Goal: Task Accomplishment & Management: Use online tool/utility

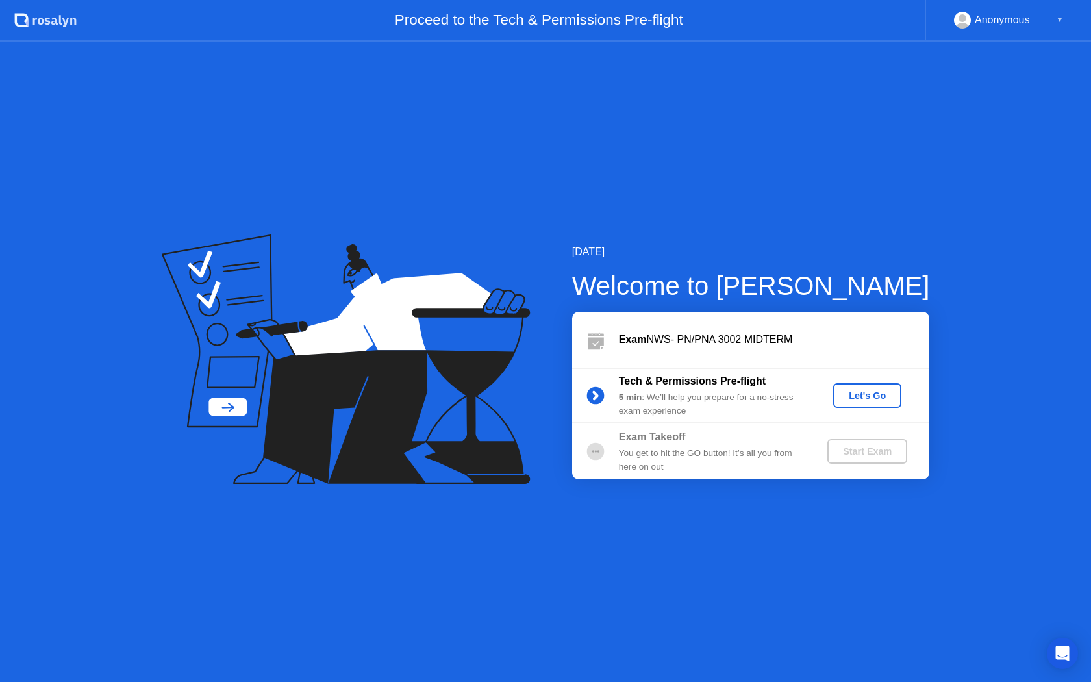
click at [855, 396] on div "Let's Go" at bounding box center [868, 395] width 58 height 10
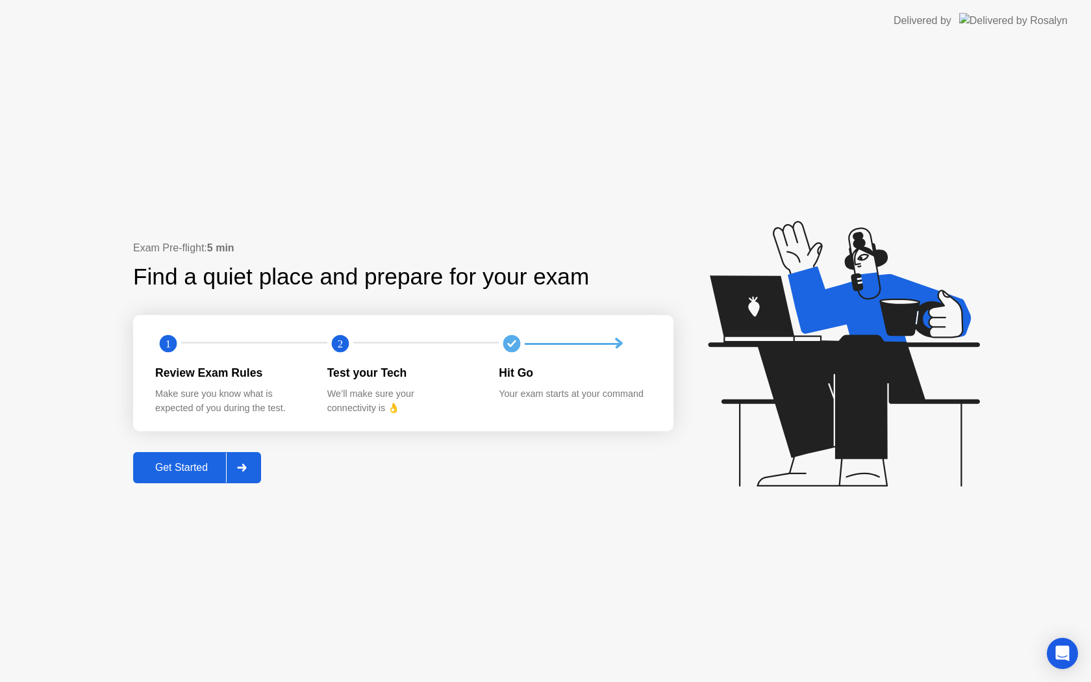
click at [226, 466] on div "Get Started" at bounding box center [181, 468] width 89 height 12
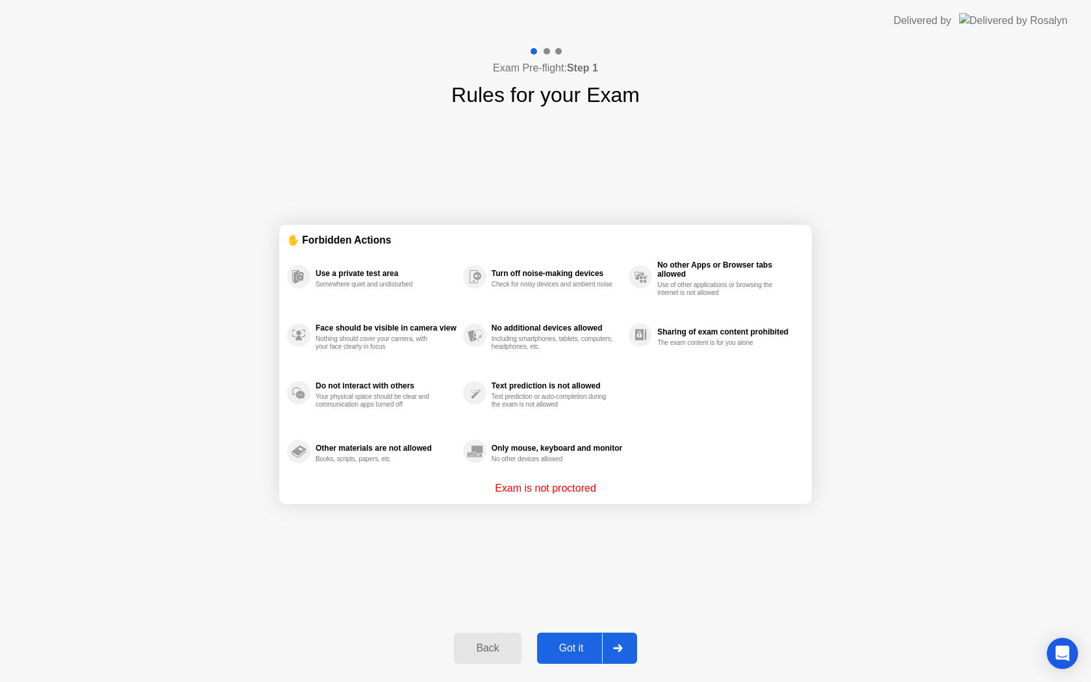
click at [585, 643] on div "Got it" at bounding box center [571, 649] width 61 height 12
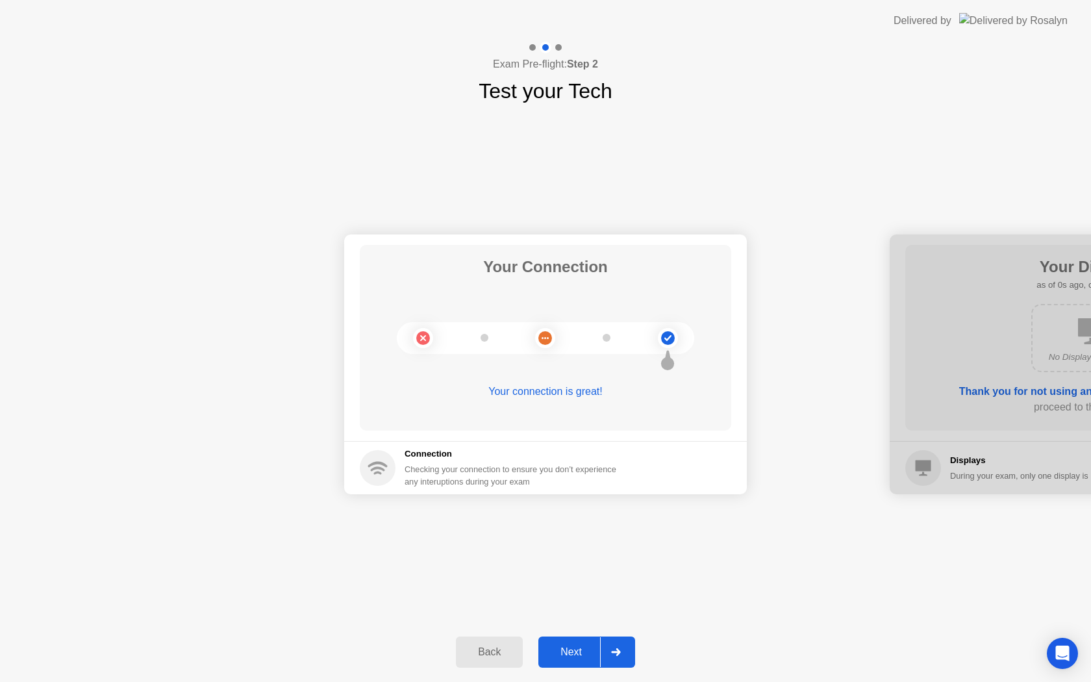
click at [585, 643] on button "Next" at bounding box center [587, 652] width 97 height 31
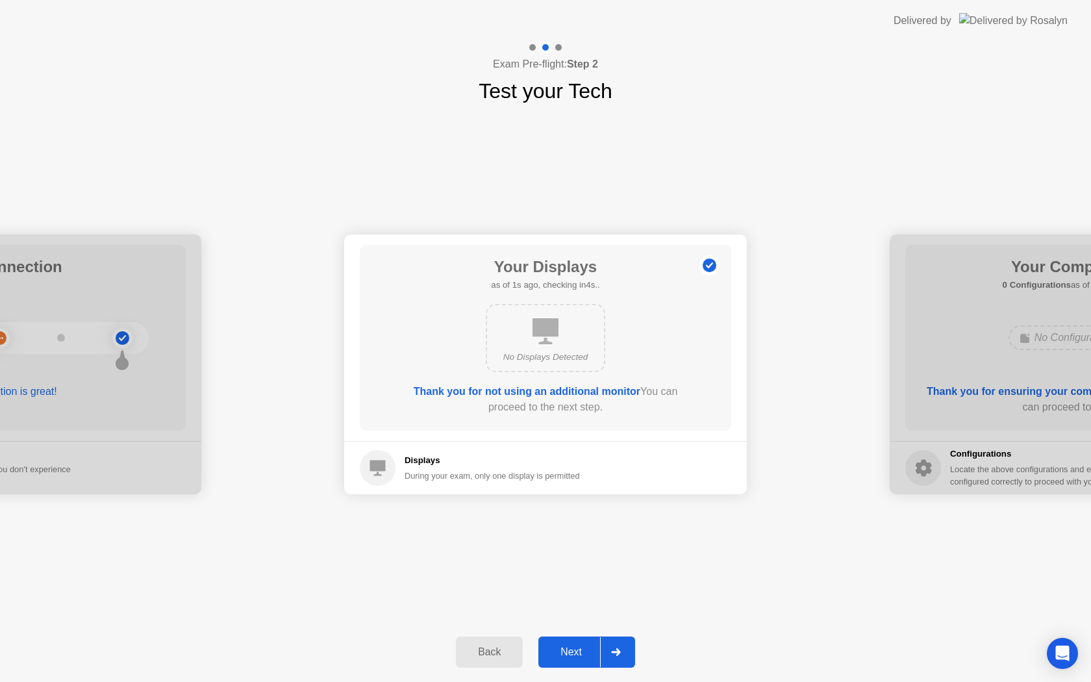
click at [587, 643] on button "Next" at bounding box center [587, 652] width 97 height 31
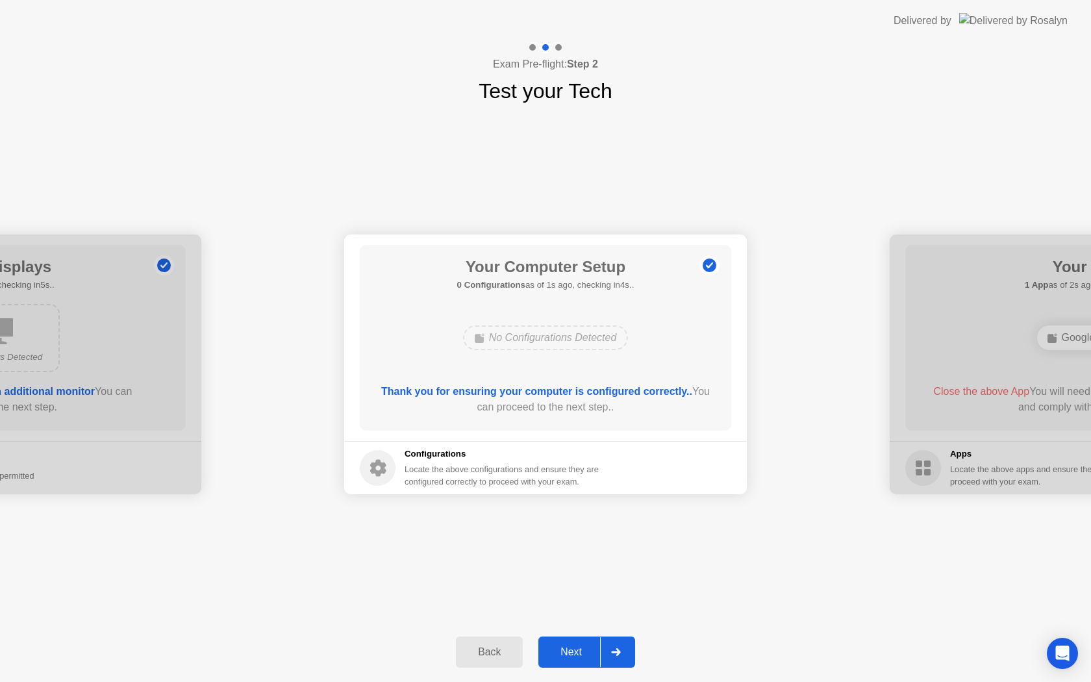
click at [584, 646] on div "Next" at bounding box center [571, 652] width 58 height 12
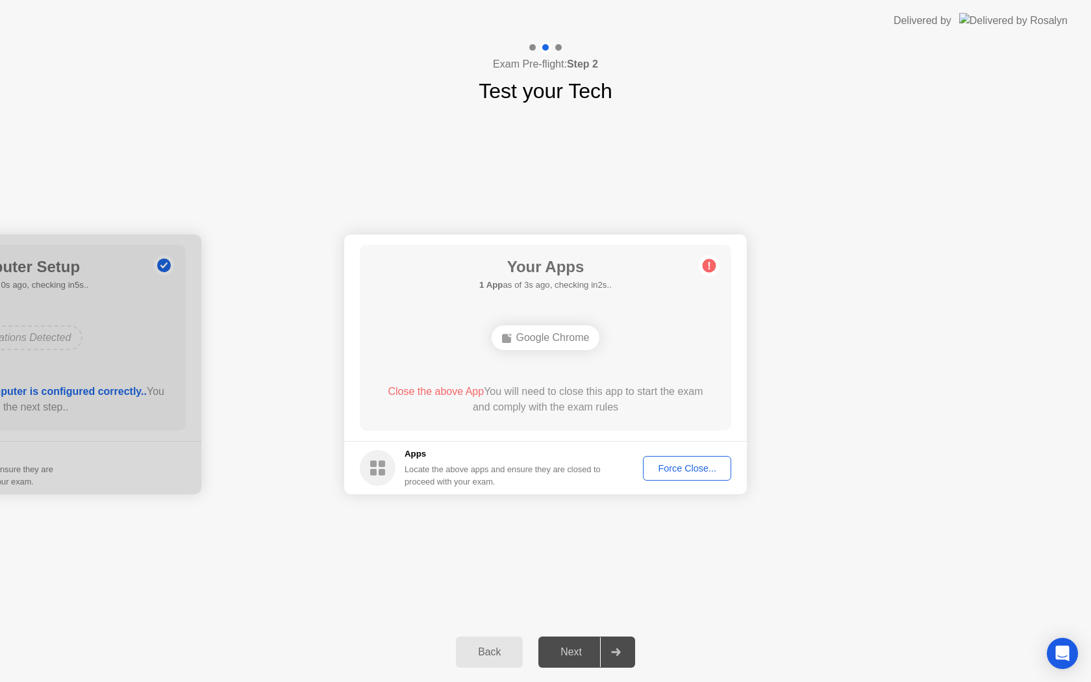
click at [675, 476] on button "Force Close..." at bounding box center [687, 468] width 88 height 25
click at [670, 477] on button "Force Close..." at bounding box center [687, 468] width 88 height 25
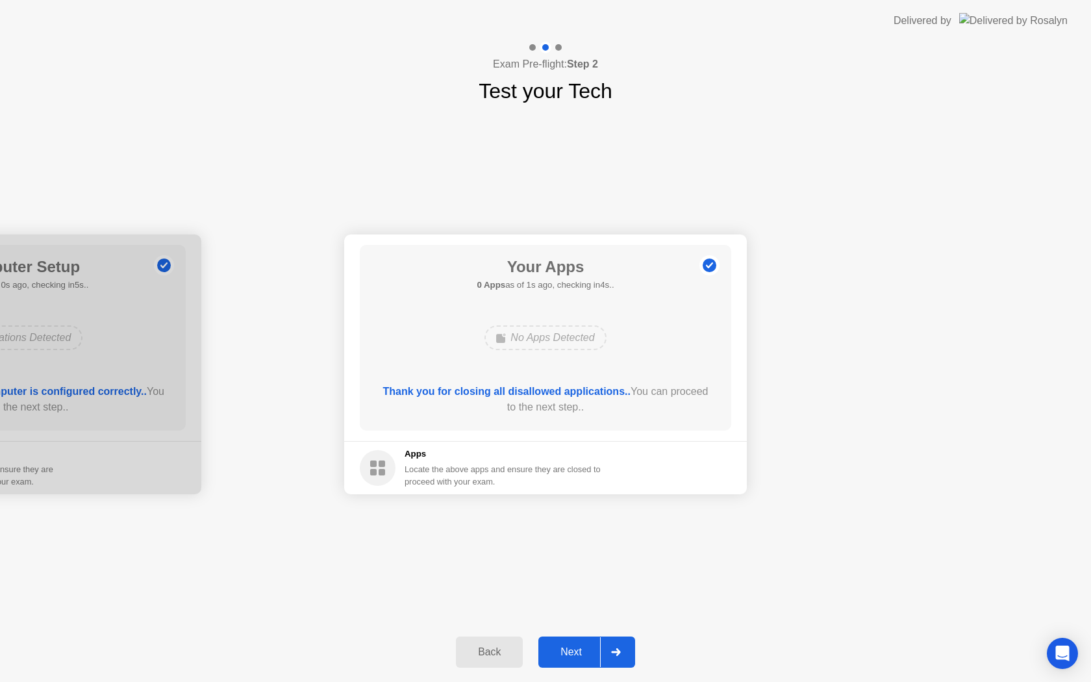
click at [602, 651] on div at bounding box center [615, 652] width 31 height 30
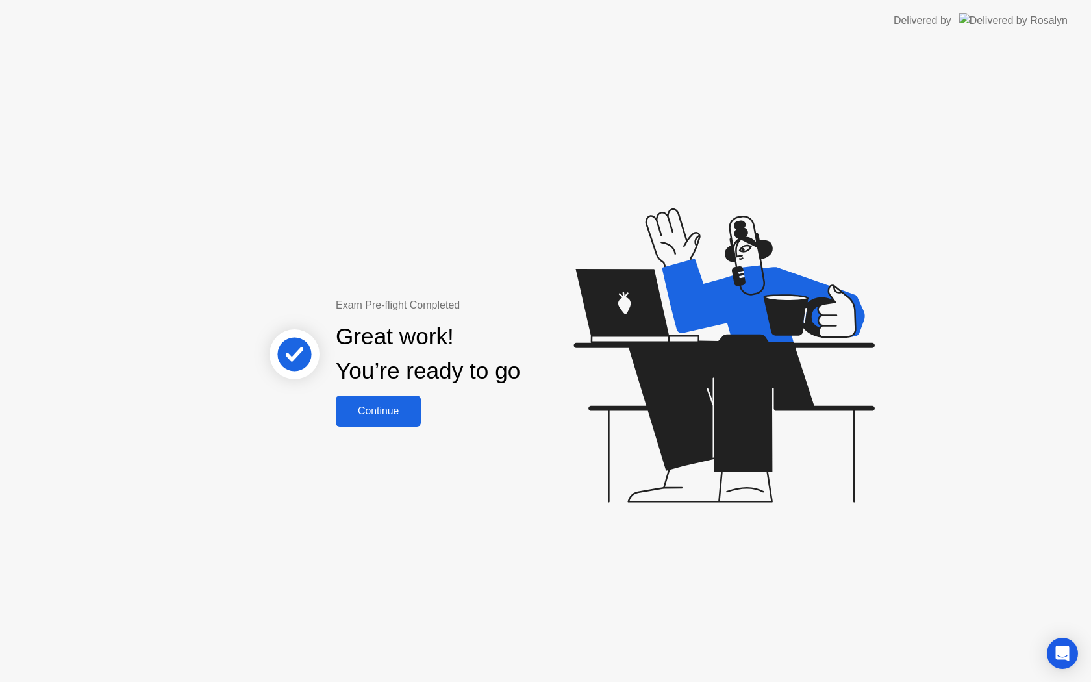
click at [410, 405] on div "Continue" at bounding box center [378, 411] width 77 height 12
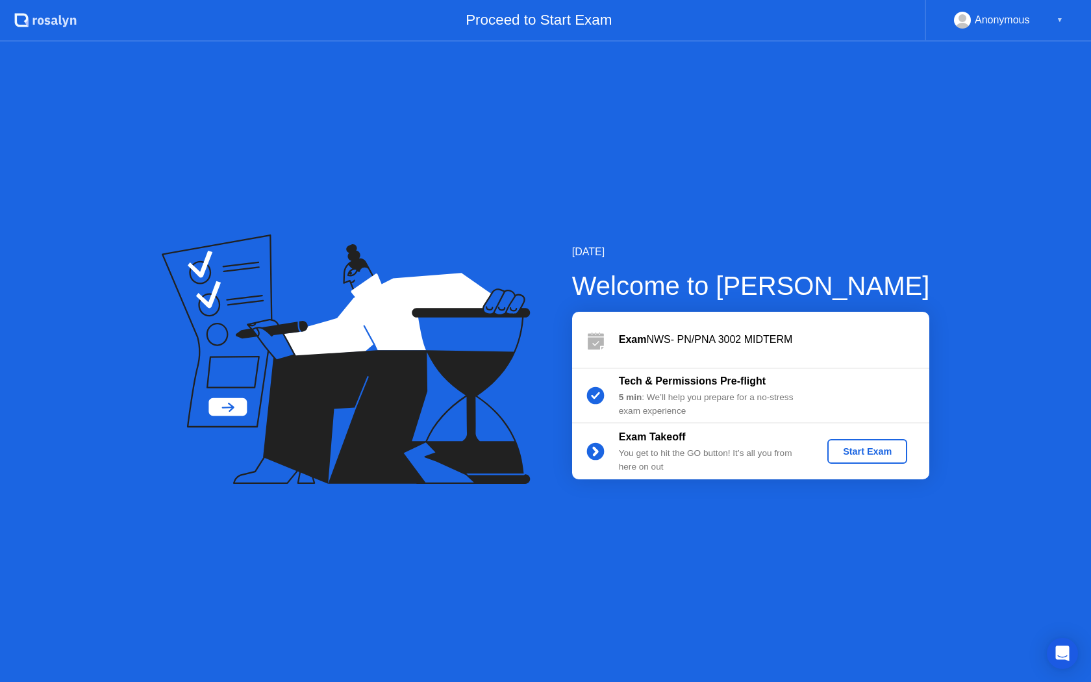
click at [890, 448] on div "Start Exam" at bounding box center [868, 451] width 70 height 10
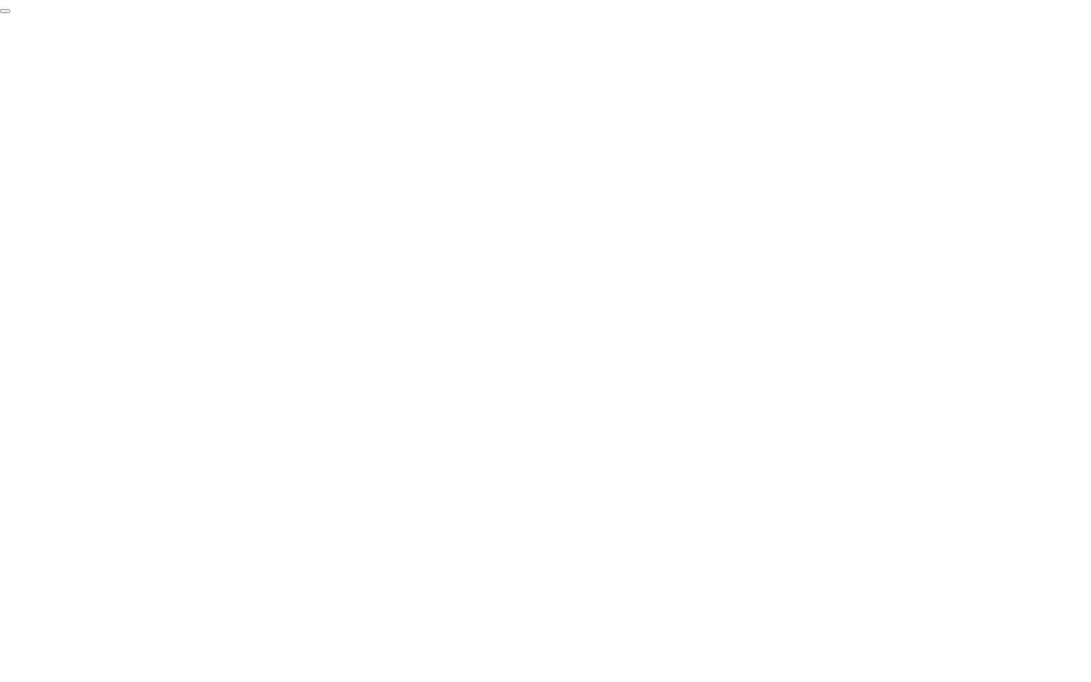
click div "End Proctoring Session"
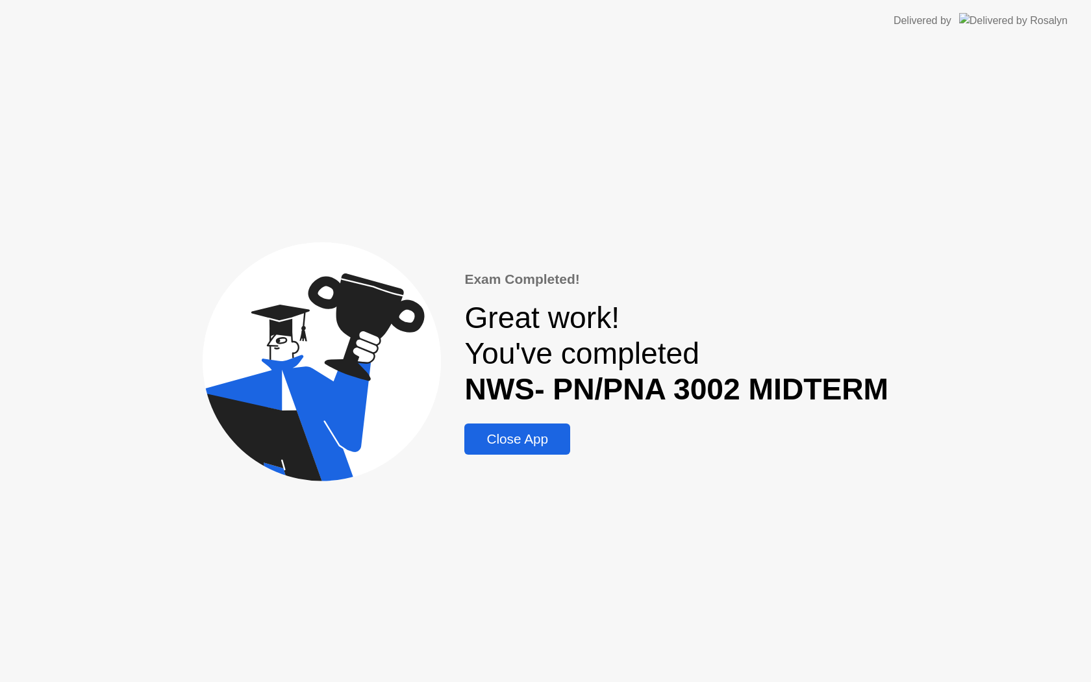
click at [525, 444] on div "Close App" at bounding box center [517, 439] width 98 height 16
